Goal: Information Seeking & Learning: Find specific fact

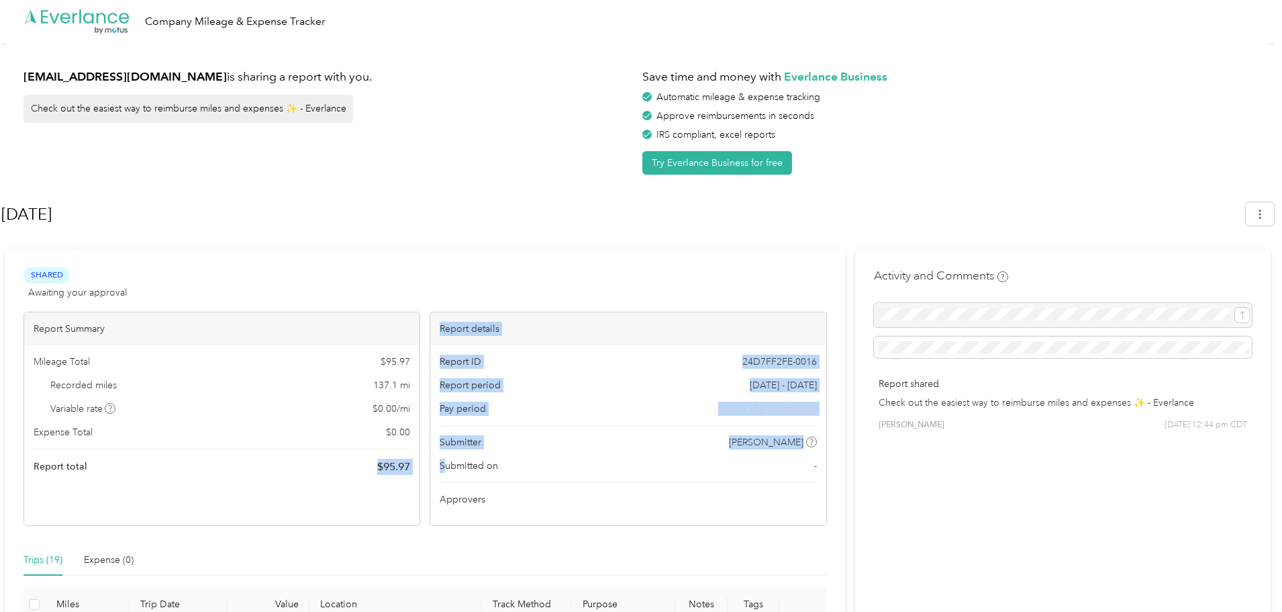
drag, startPoint x: 413, startPoint y: 465, endPoint x: 447, endPoint y: 464, distance: 33.6
click at [447, 464] on div "Report Summary Mileage Total $ 95.97 Recorded miles 137.1 mi Variable rate $ 0.…" at bounding box center [426, 419] width 804 height 214
click at [383, 467] on span "$ 95.97" at bounding box center [393, 467] width 33 height 16
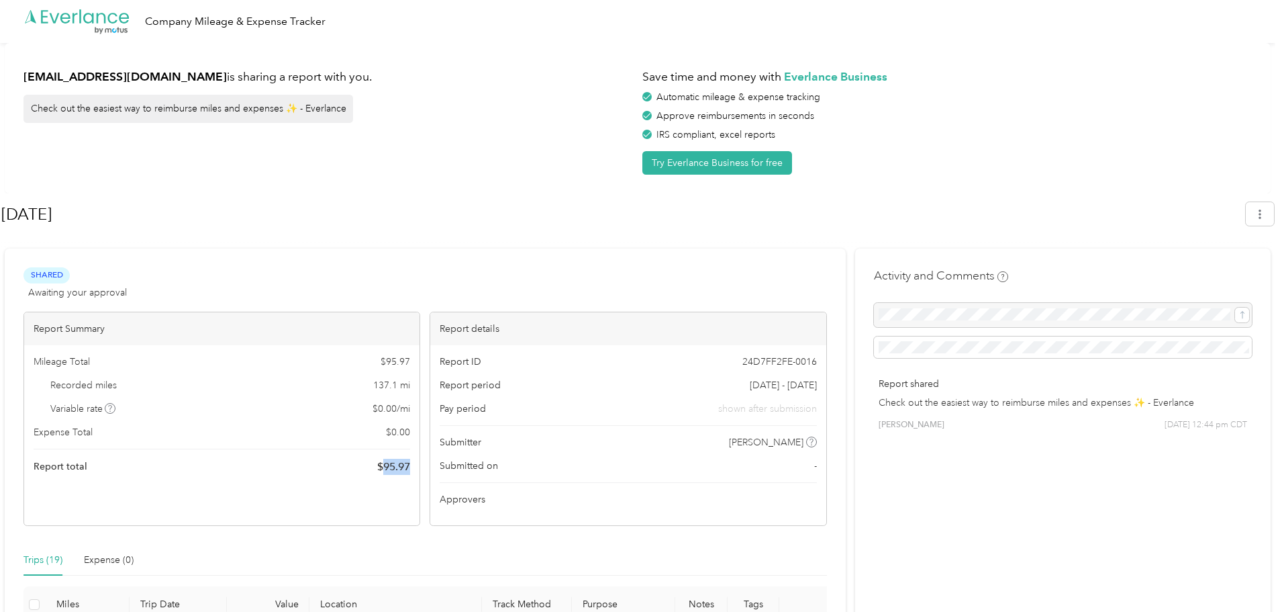
drag, startPoint x: 385, startPoint y: 467, endPoint x: 412, endPoint y: 469, distance: 27.6
click at [410, 469] on span "$ 95.97" at bounding box center [393, 467] width 33 height 16
copy span "95.97"
